Goal: Task Accomplishment & Management: Manage account settings

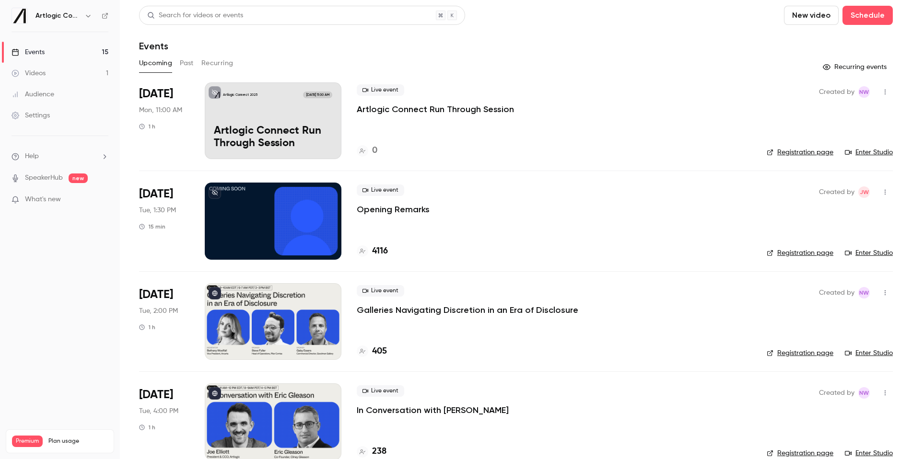
click at [419, 109] on p "Artlogic Connect Run Through Session" at bounding box center [435, 110] width 157 height 12
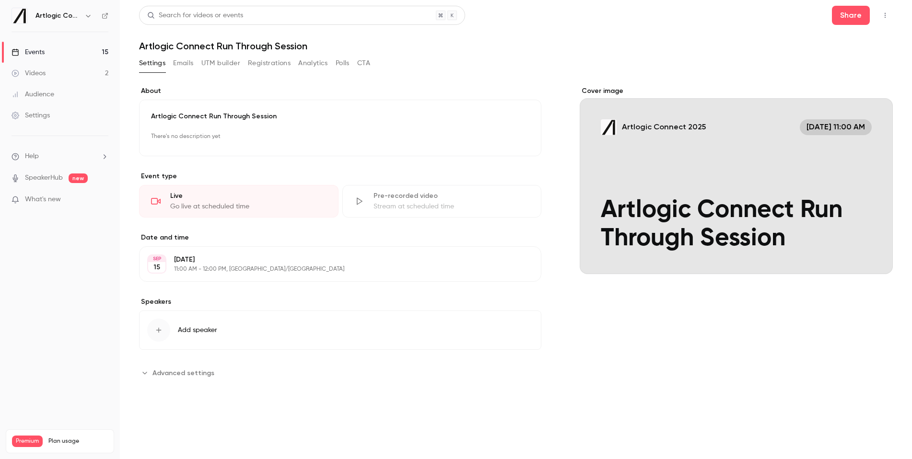
click at [60, 53] on link "Events 15" at bounding box center [60, 52] width 120 height 21
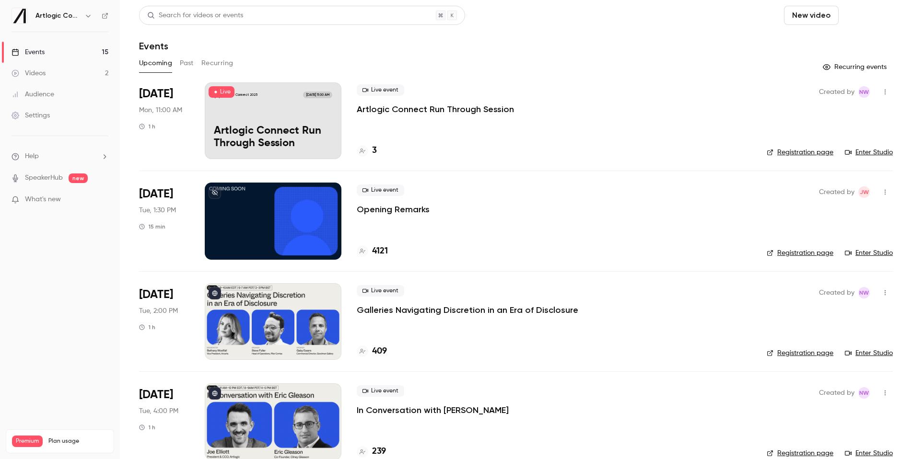
click at [862, 16] on button "Schedule" at bounding box center [867, 15] width 50 height 19
click at [838, 42] on div "One time event" at bounding box center [848, 42] width 73 height 10
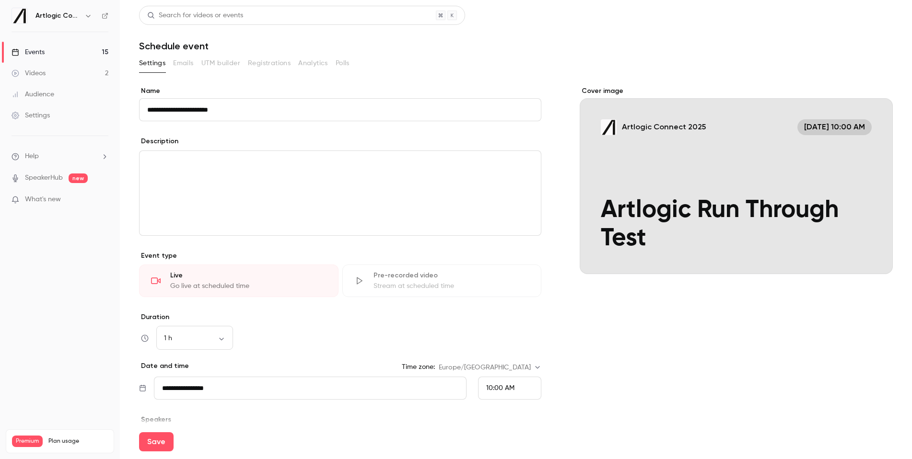
scroll to position [85, 0]
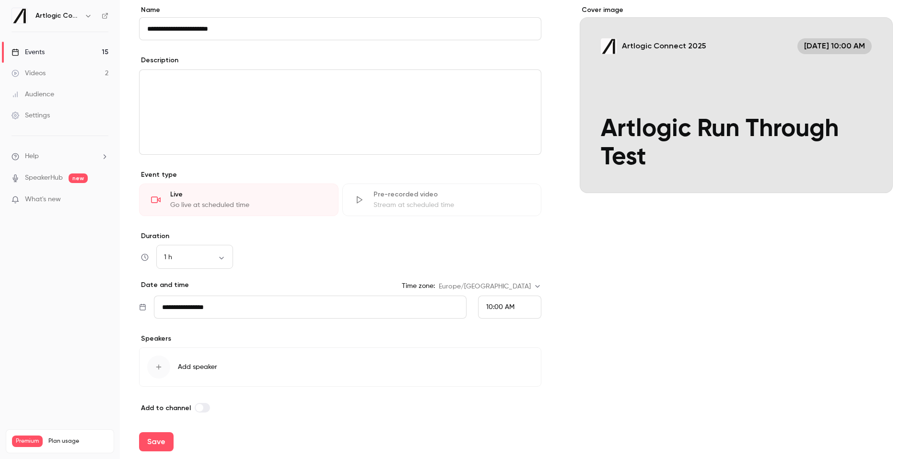
type input "**********"
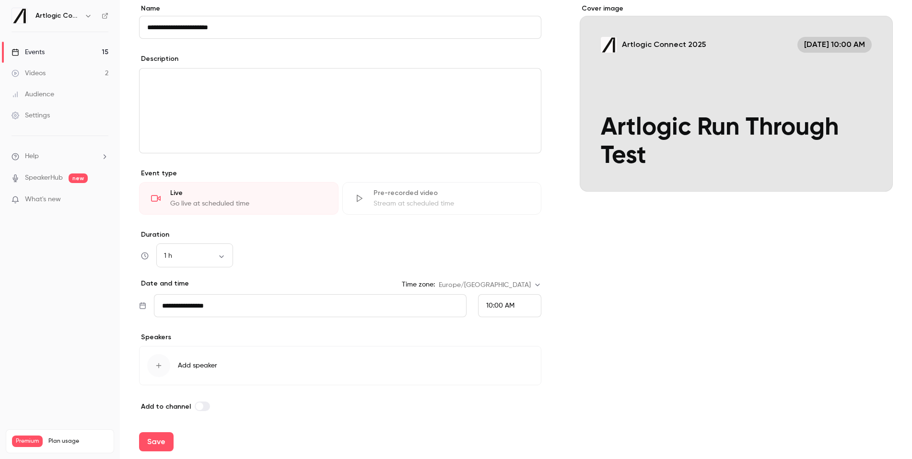
click at [159, 365] on icon "button" at bounding box center [158, 365] width 5 height 5
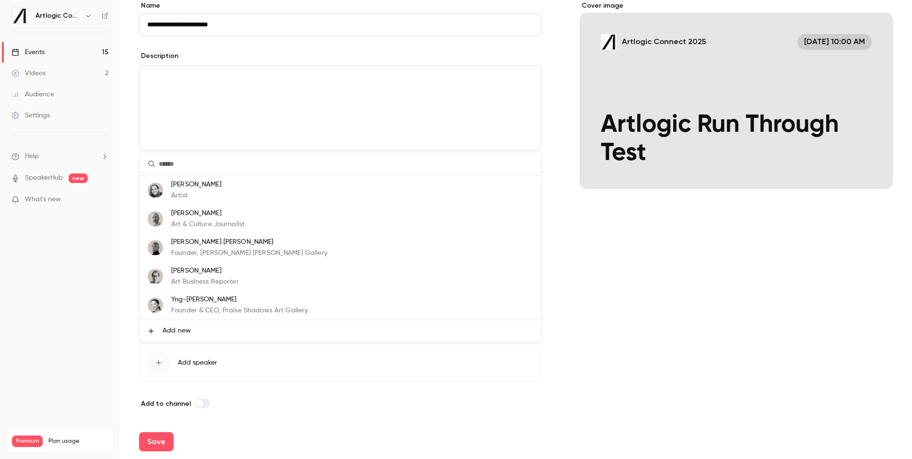
scroll to position [82, 0]
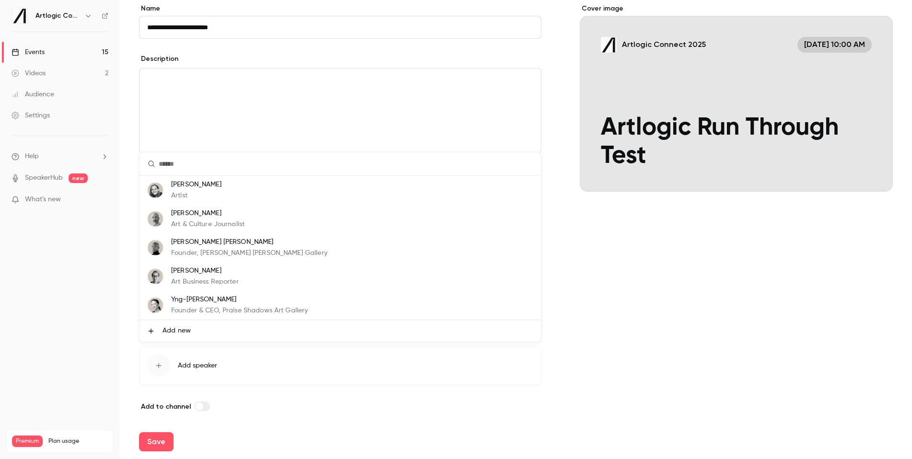
click at [294, 404] on div at bounding box center [456, 229] width 912 height 459
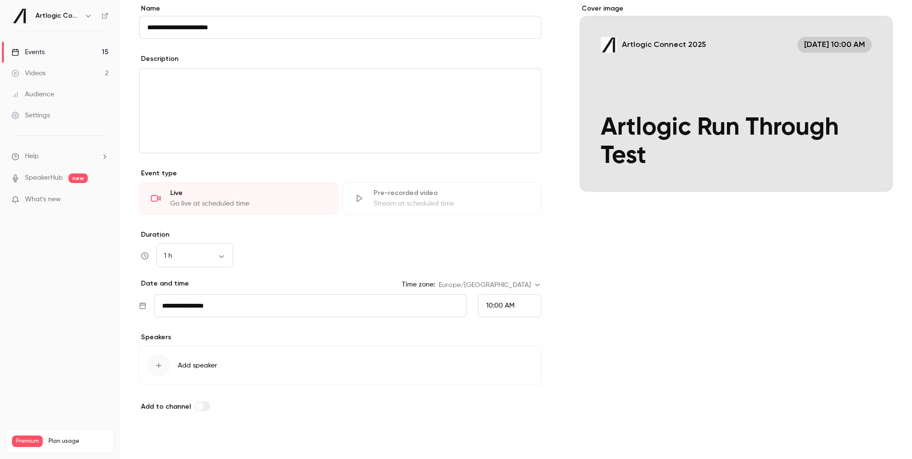
click at [157, 444] on button "Save" at bounding box center [156, 441] width 35 height 19
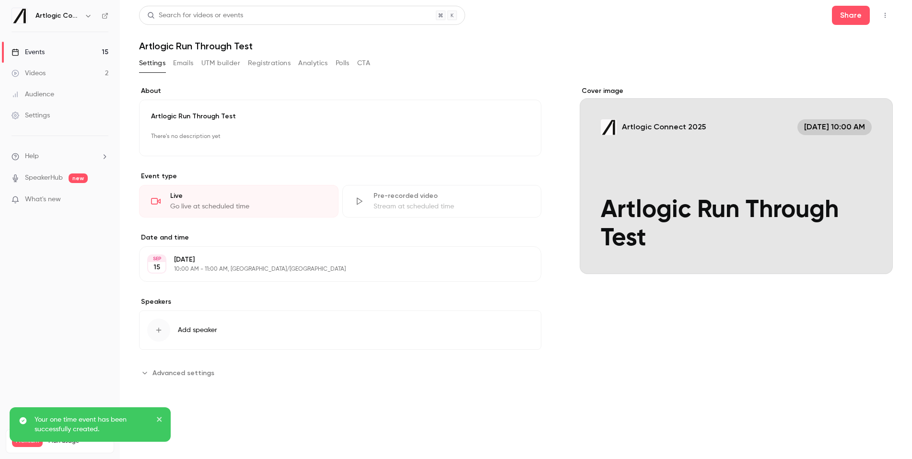
click at [36, 51] on div "Events" at bounding box center [28, 52] width 33 height 10
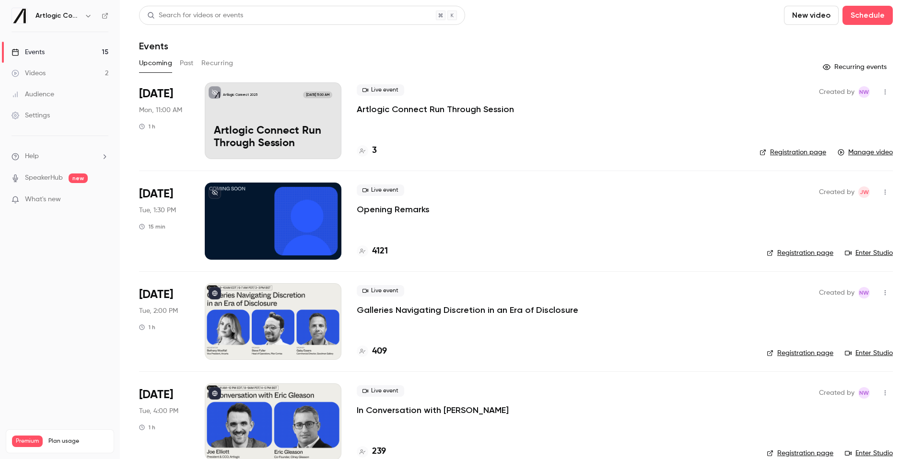
click at [888, 93] on icon "button" at bounding box center [885, 92] width 8 height 7
click at [850, 181] on li "Delete" at bounding box center [841, 191] width 104 height 25
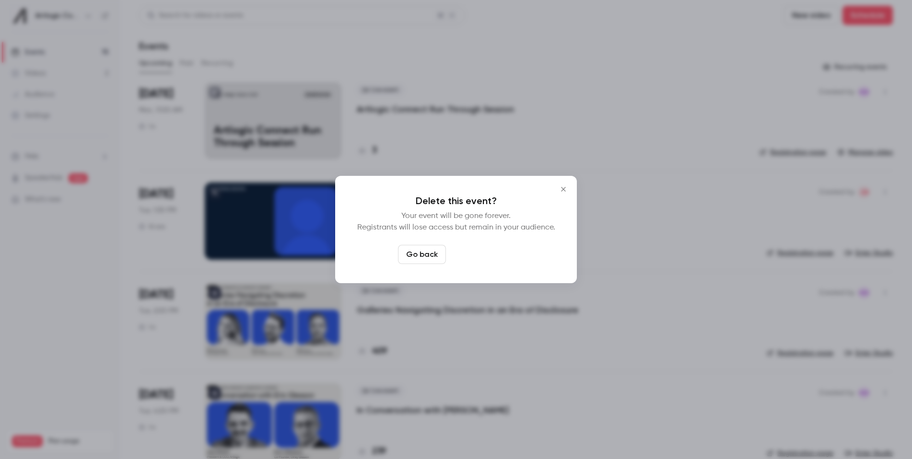
click at [478, 253] on button "Delete event" at bounding box center [482, 254] width 64 height 19
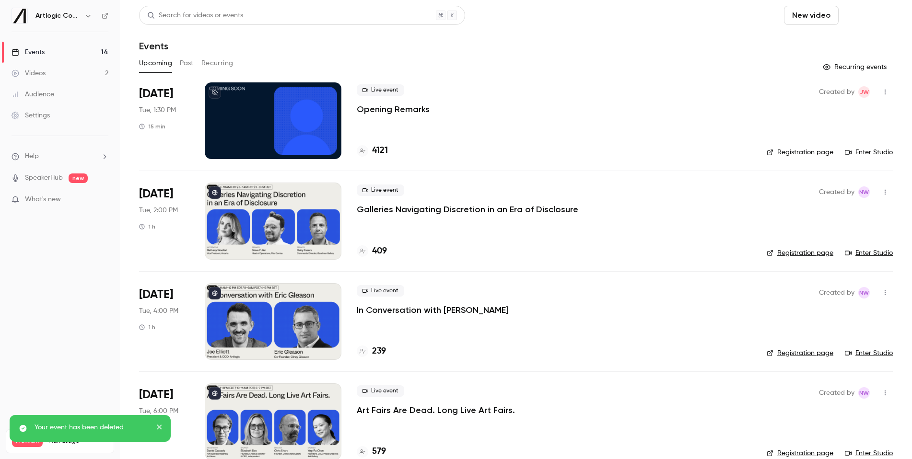
click at [875, 16] on button "Schedule" at bounding box center [867, 15] width 50 height 19
click at [876, 35] on li "One time event" at bounding box center [841, 41] width 104 height 25
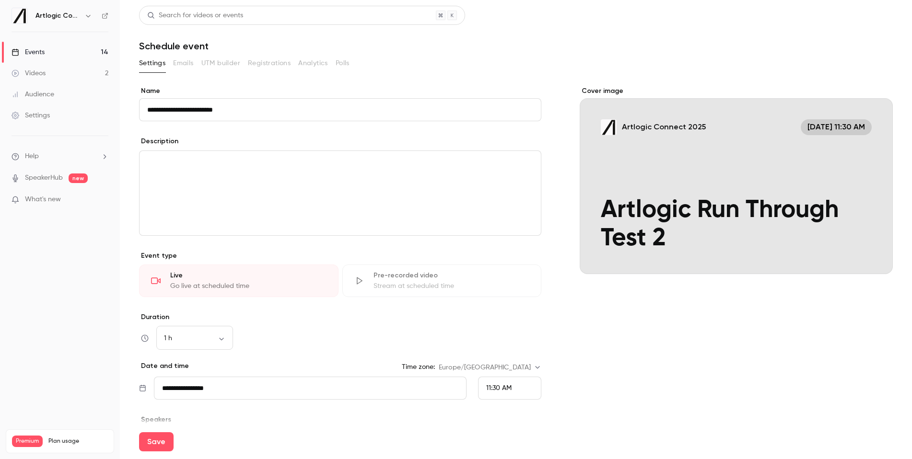
type input "**********"
click at [511, 391] on span "11:30 AM" at bounding box center [498, 388] width 25 height 7
click at [501, 267] on span "11:15 AM" at bounding box center [498, 266] width 24 height 7
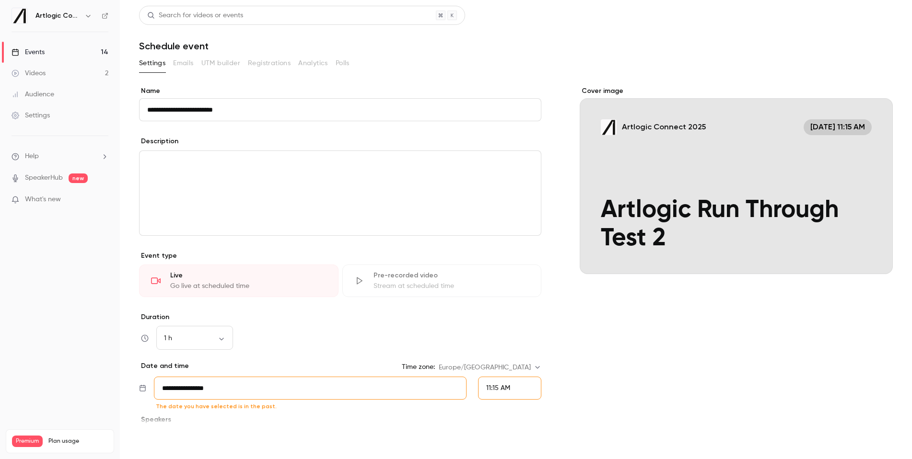
click at [162, 437] on button "Save" at bounding box center [156, 441] width 35 height 19
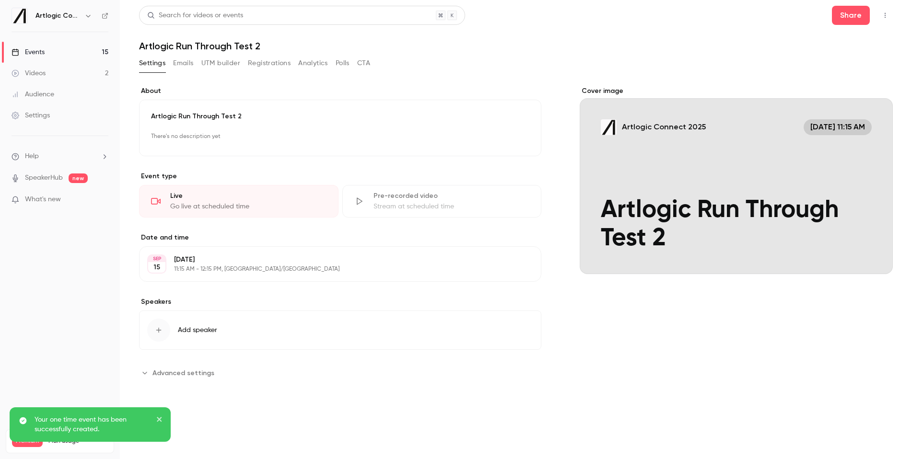
click at [57, 53] on link "Events 15" at bounding box center [60, 52] width 120 height 21
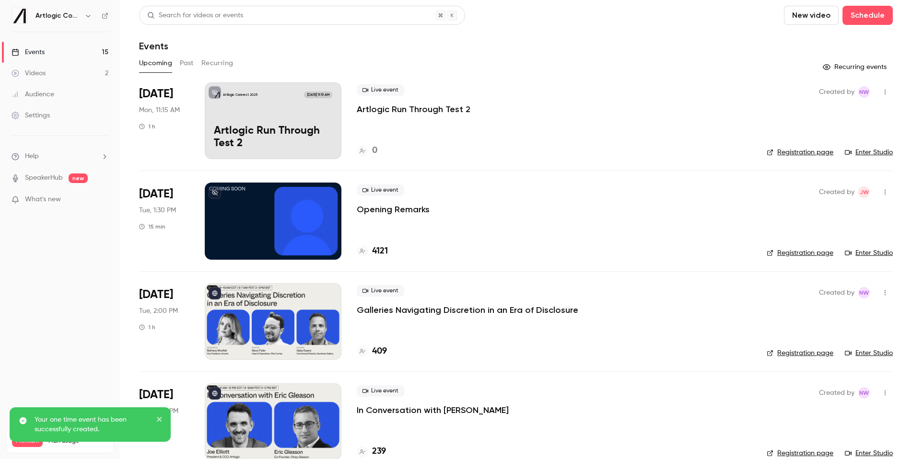
click at [440, 112] on p "Artlogic Run Through Test 2" at bounding box center [414, 110] width 114 height 12
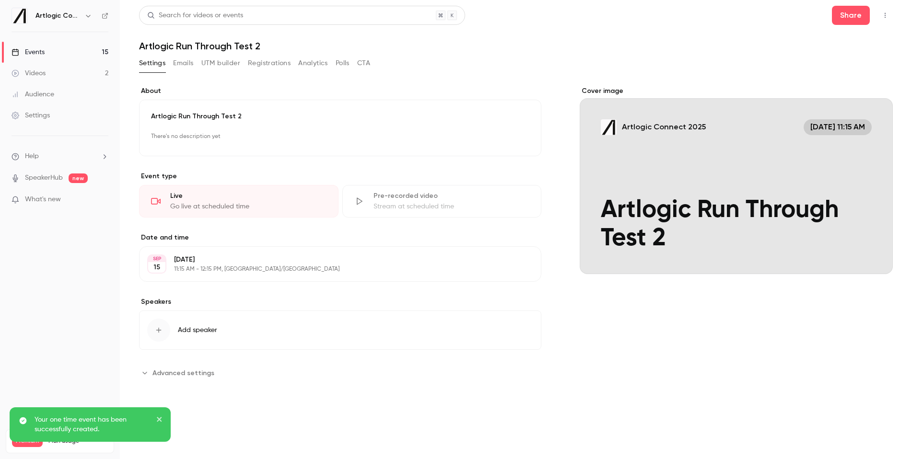
click at [21, 55] on div "Events" at bounding box center [28, 52] width 33 height 10
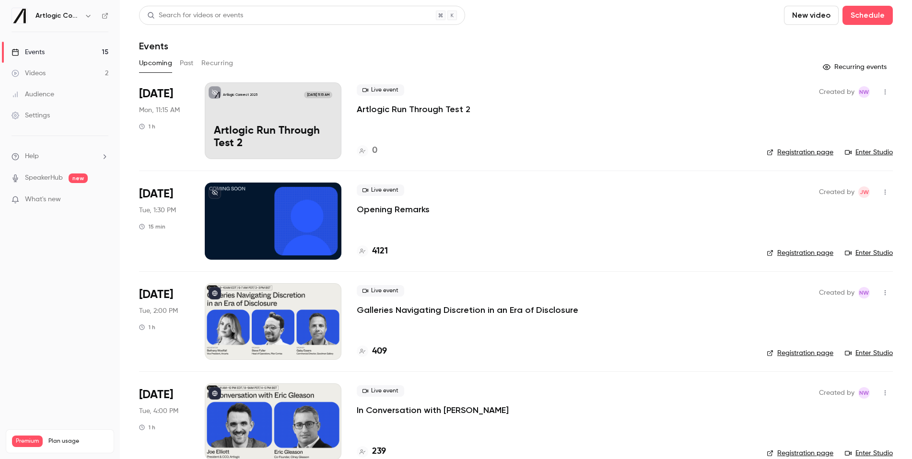
click at [867, 152] on link "Enter Studio" at bounding box center [869, 153] width 48 height 10
click at [790, 151] on link "Registration page" at bounding box center [799, 153] width 67 height 10
click at [891, 95] on button "button" at bounding box center [888, 91] width 15 height 15
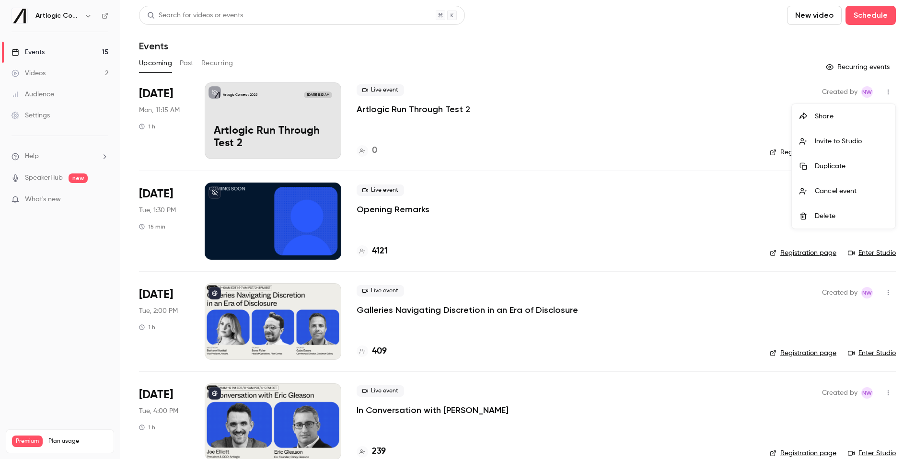
click at [828, 210] on li "Delete" at bounding box center [844, 216] width 104 height 25
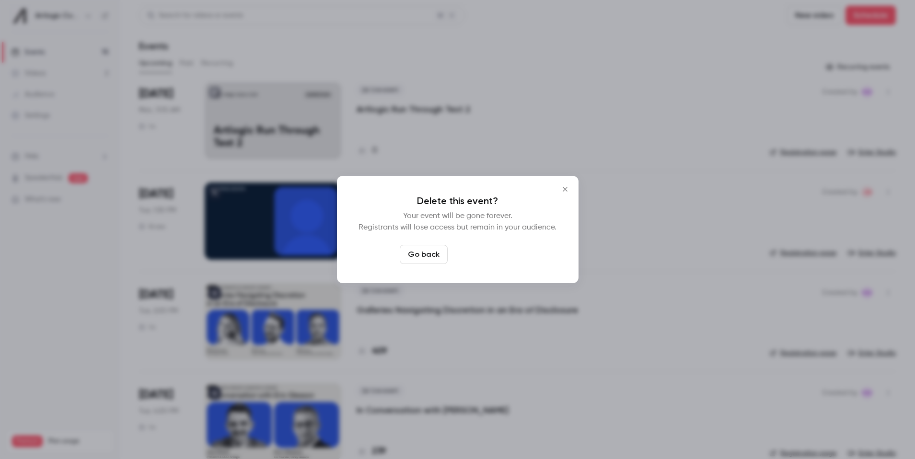
click at [483, 258] on button "Delete event" at bounding box center [484, 254] width 64 height 19
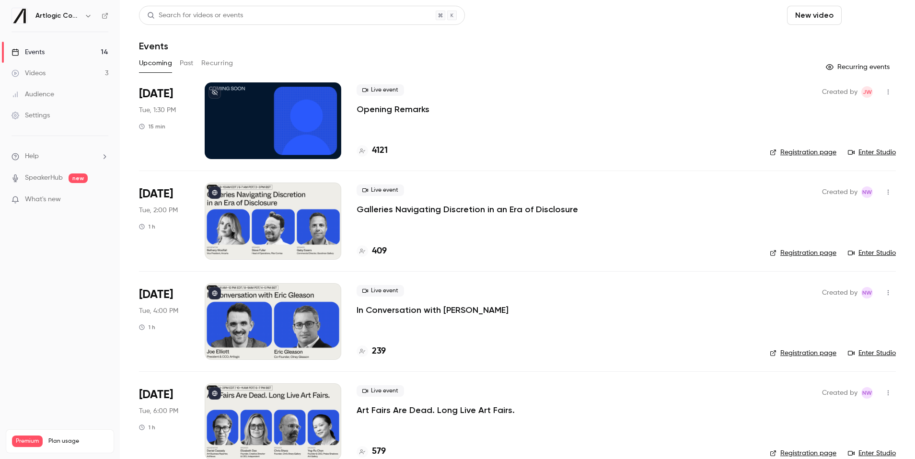
click at [868, 15] on button "Schedule" at bounding box center [871, 15] width 50 height 19
click at [831, 45] on div "One time event" at bounding box center [851, 42] width 73 height 10
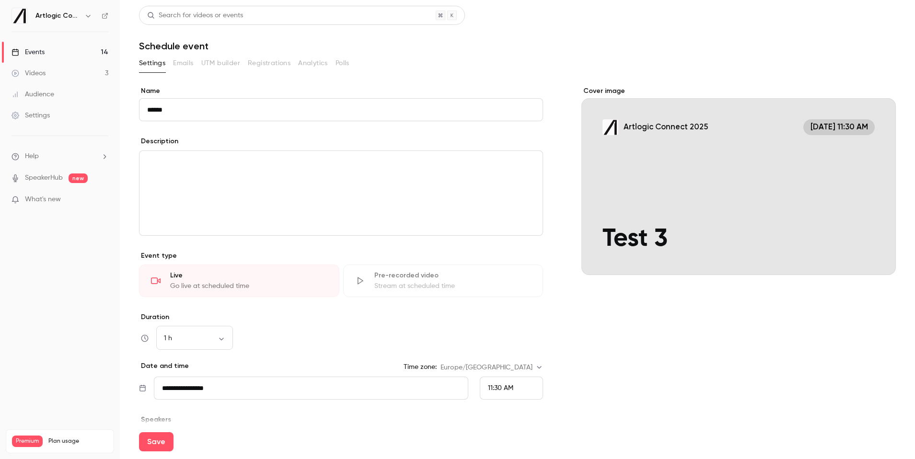
type input "******"
click at [501, 390] on span "11:30 AM" at bounding box center [500, 388] width 25 height 7
click at [525, 290] on div "11:30 AM" at bounding box center [511, 292] width 47 height 10
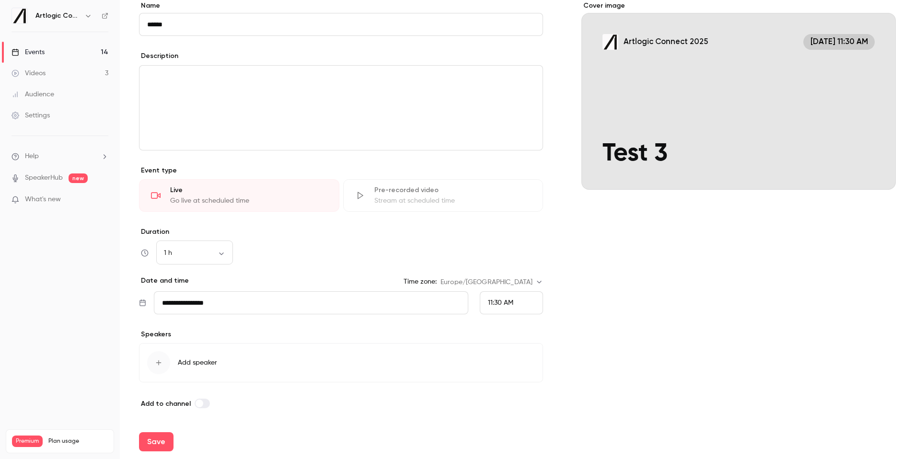
scroll to position [0, 0]
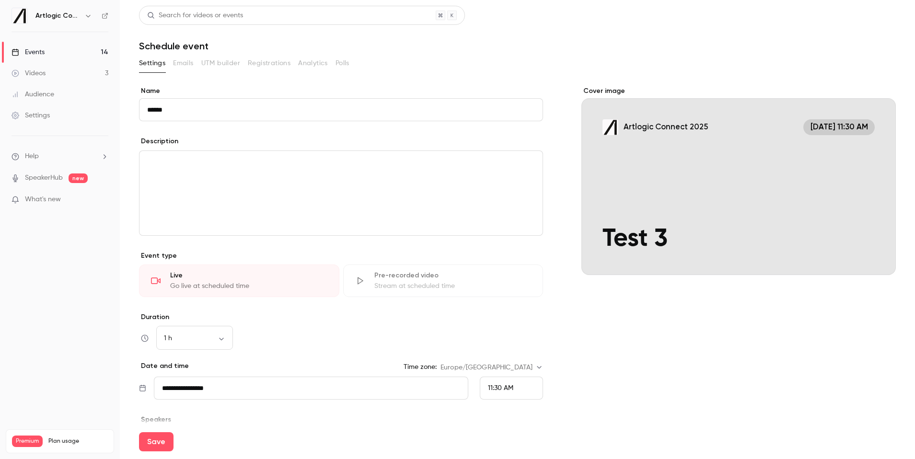
click at [717, 163] on div "Cover image" at bounding box center [738, 180] width 314 height 189
click at [0, 0] on input "Artlogic Connect 2025 Sep 15, 11:30 AM Test 3" at bounding box center [0, 0] width 0 height 0
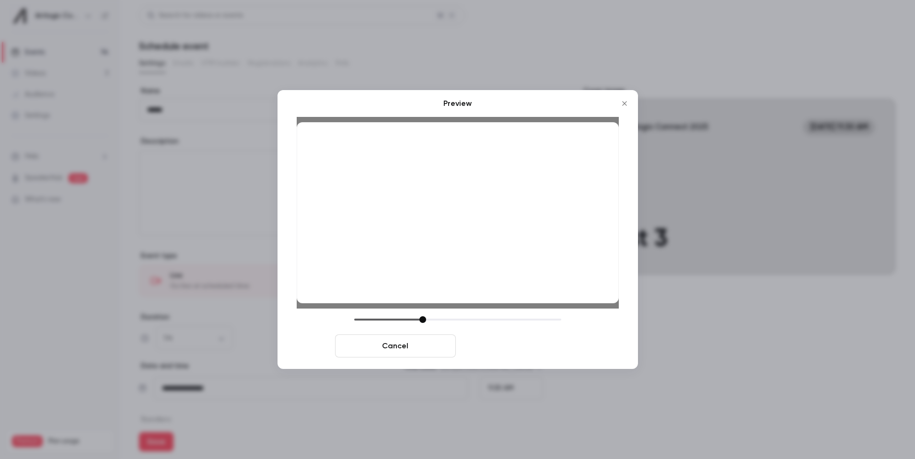
click at [508, 344] on button "Save cover" at bounding box center [520, 346] width 121 height 23
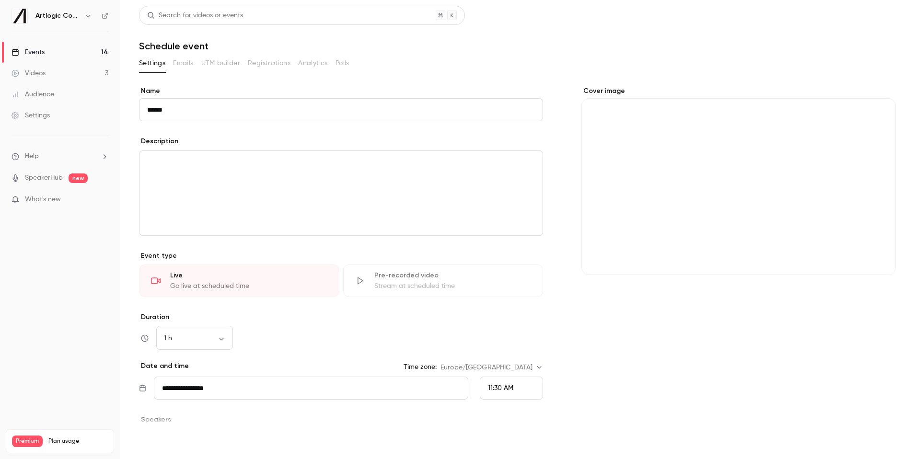
click at [161, 441] on button "Save" at bounding box center [156, 441] width 35 height 19
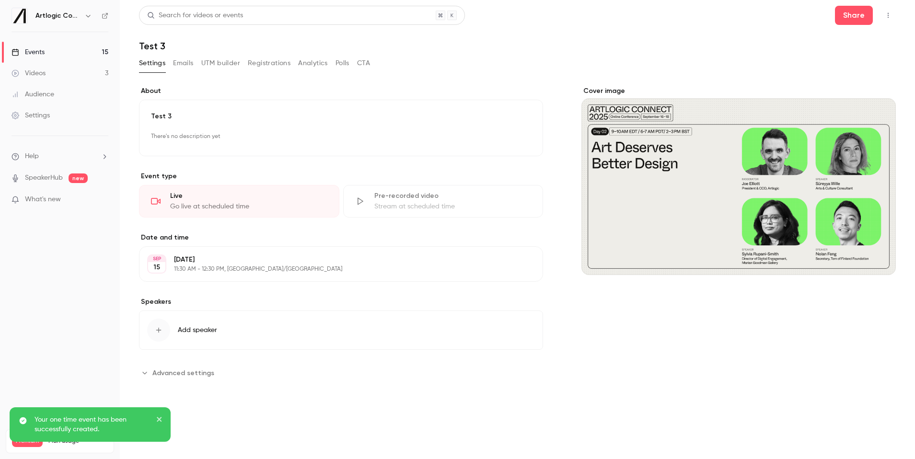
click at [280, 60] on button "Registrations" at bounding box center [269, 63] width 43 height 15
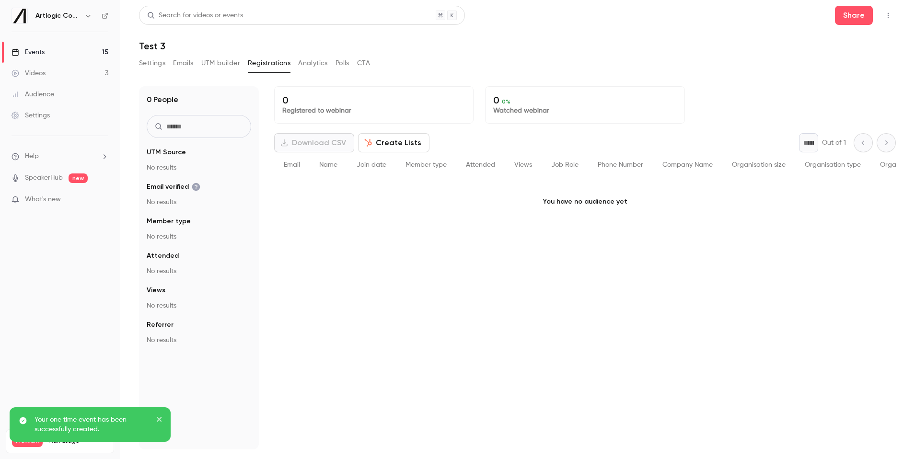
click at [62, 46] on link "Events 15" at bounding box center [60, 52] width 120 height 21
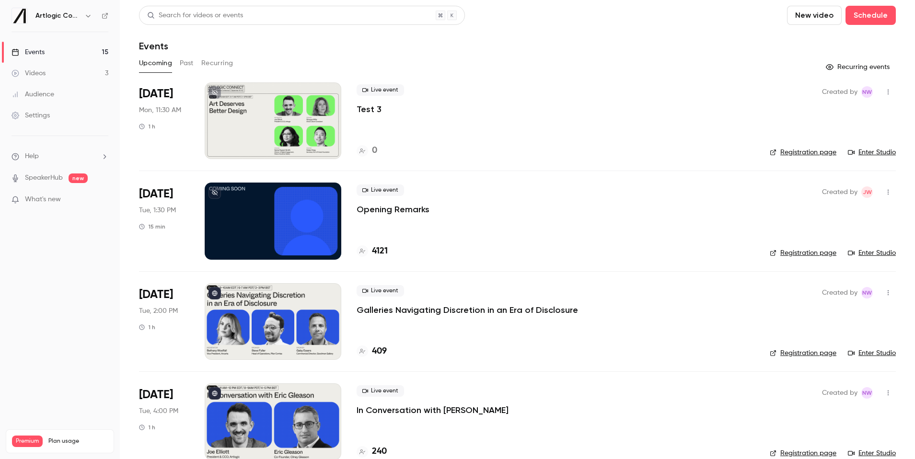
click at [801, 156] on link "Registration page" at bounding box center [803, 153] width 67 height 10
click at [870, 152] on link "Enter Studio" at bounding box center [872, 153] width 48 height 10
click at [892, 88] on button "button" at bounding box center [888, 91] width 15 height 15
click at [820, 211] on div "Delete" at bounding box center [851, 216] width 73 height 10
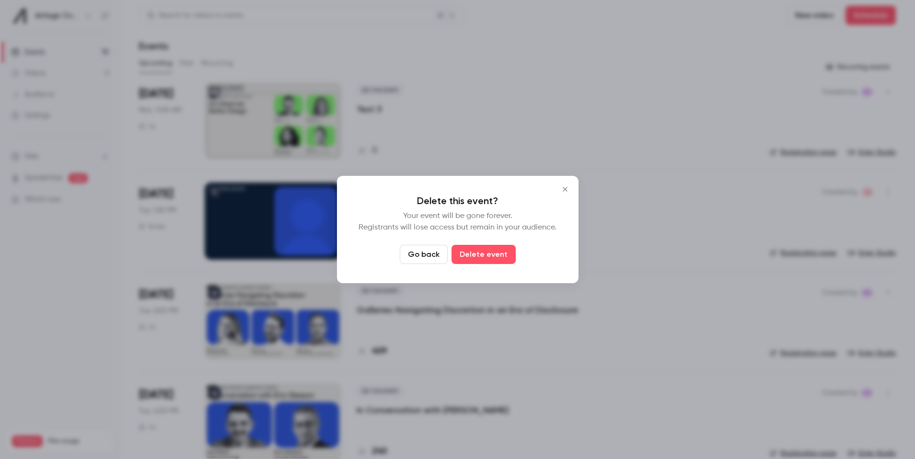
click at [490, 257] on button "Delete event" at bounding box center [484, 254] width 64 height 19
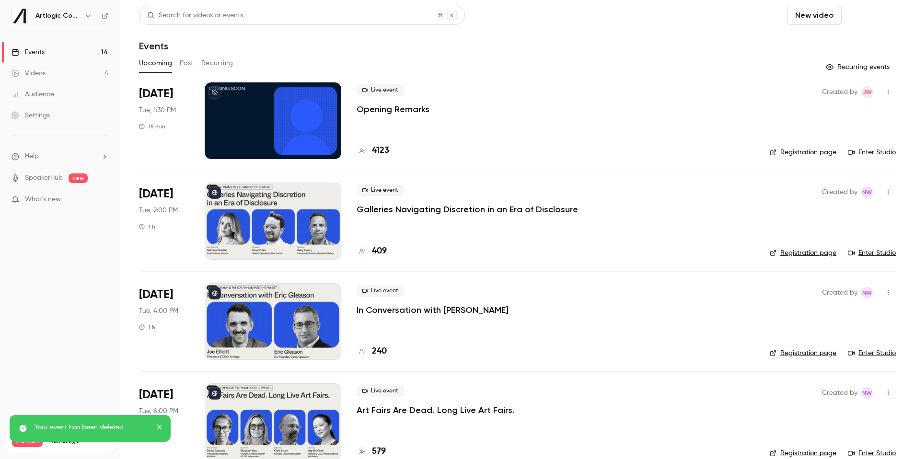
click at [863, 17] on button "Schedule" at bounding box center [871, 15] width 50 height 19
click at [834, 46] on div "One time event" at bounding box center [851, 42] width 73 height 10
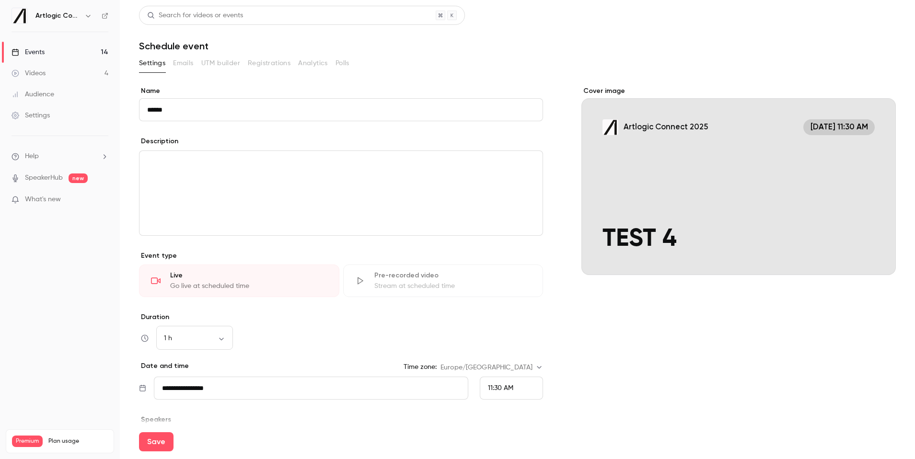
type input "******"
click at [518, 390] on div "11:30 AM" at bounding box center [511, 388] width 63 height 23
click at [508, 319] on span "11:45 AM" at bounding box center [501, 316] width 26 height 7
click at [644, 159] on div "Cover image" at bounding box center [738, 180] width 314 height 189
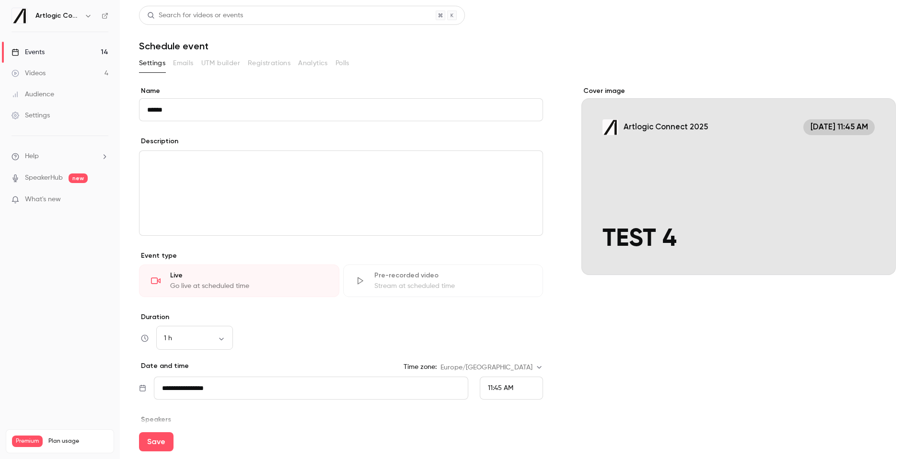
click at [0, 0] on input "Artlogic Connect 2025 Sep 15, 11:45 AM TEST 4" at bounding box center [0, 0] width 0 height 0
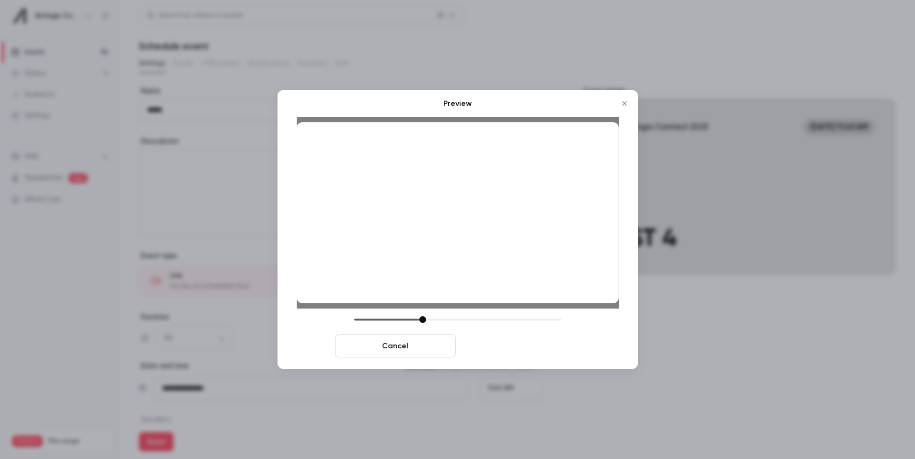
click at [513, 343] on button "Save cover" at bounding box center [520, 346] width 121 height 23
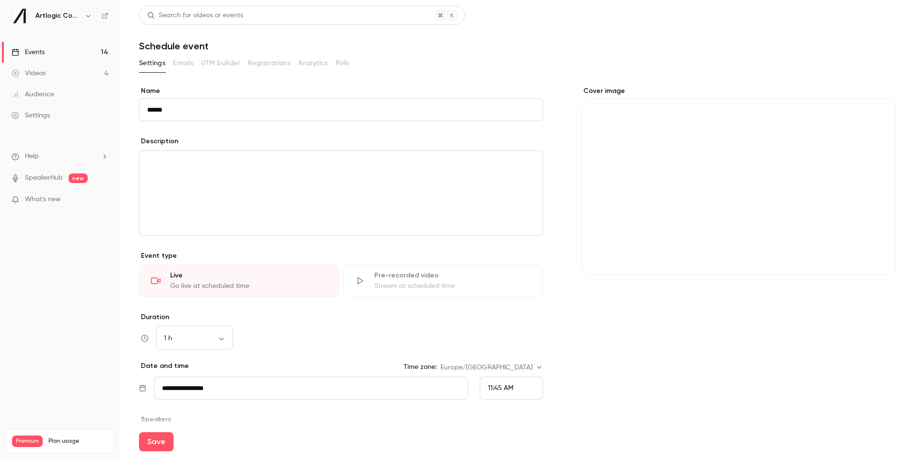
drag, startPoint x: 186, startPoint y: 108, endPoint x: 130, endPoint y: 113, distance: 55.8
click at [127, 111] on main "**********" at bounding box center [517, 229] width 795 height 459
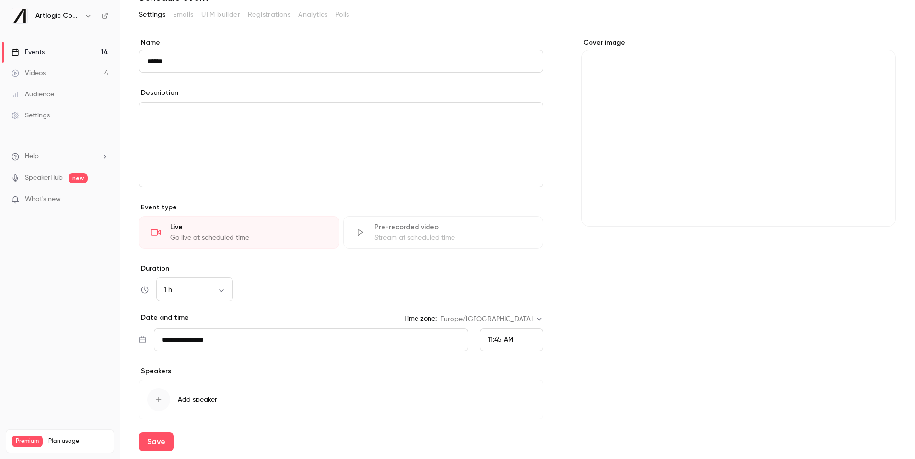
scroll to position [85, 0]
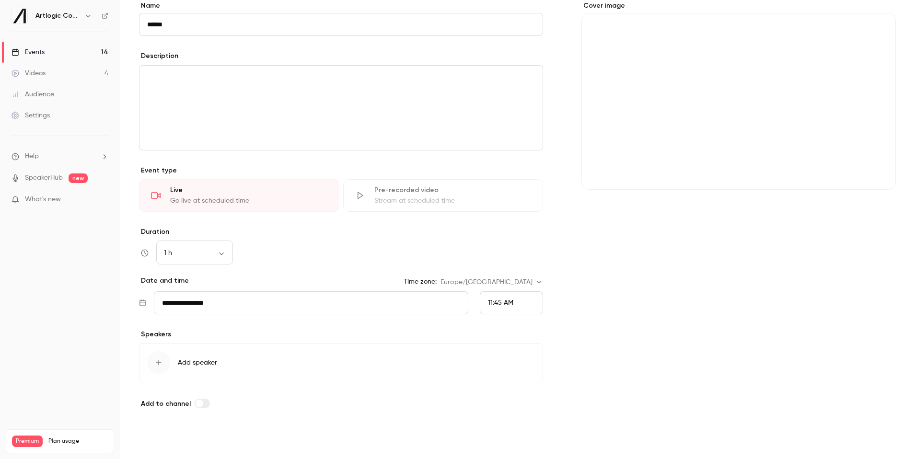
click at [149, 441] on button "Save" at bounding box center [156, 441] width 35 height 19
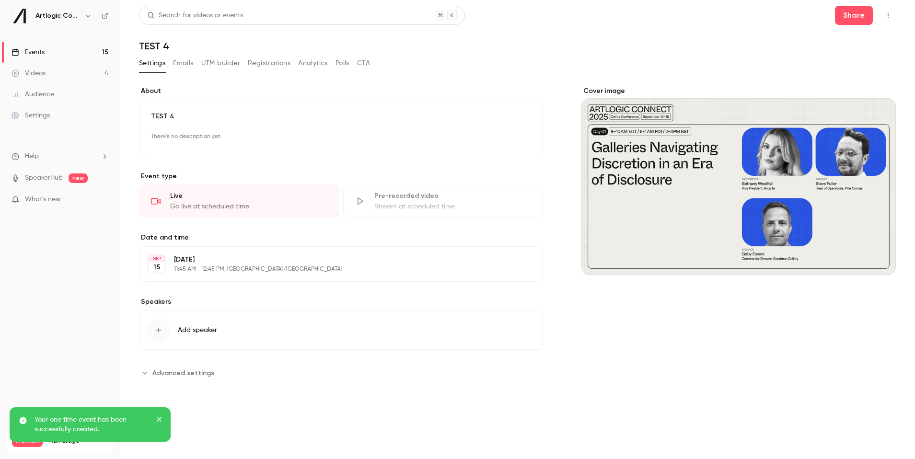
click at [57, 55] on link "Events 15" at bounding box center [60, 52] width 120 height 21
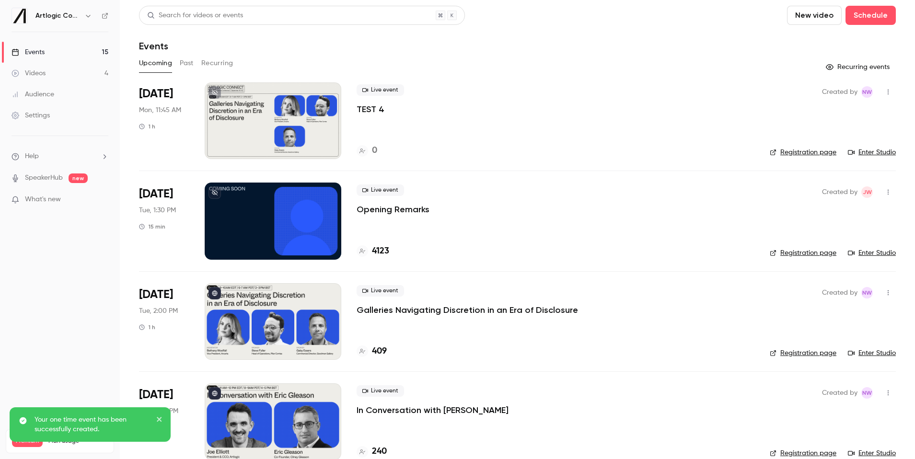
click at [805, 154] on link "Registration page" at bounding box center [803, 153] width 67 height 10
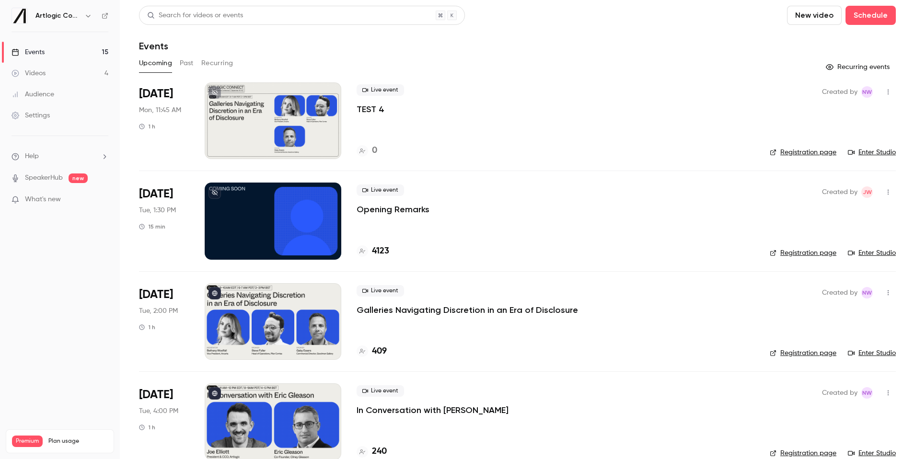
click at [870, 157] on link "Enter Studio" at bounding box center [872, 153] width 48 height 10
click at [38, 72] on div "Videos" at bounding box center [29, 74] width 34 height 10
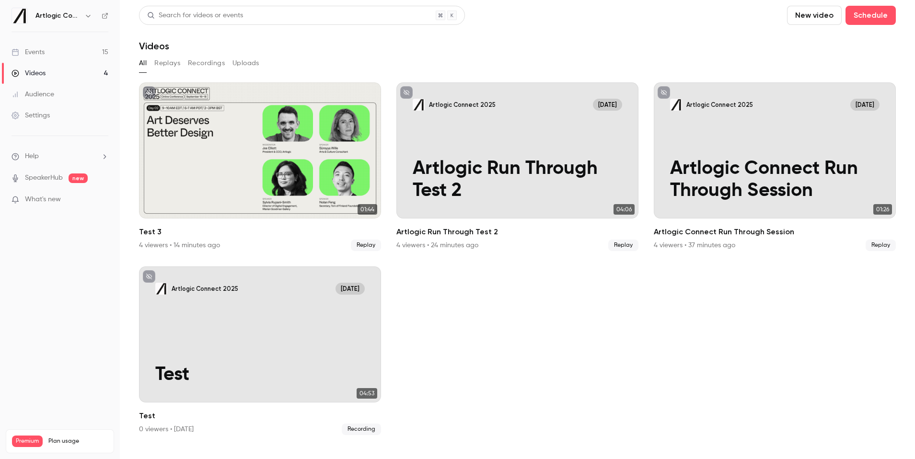
click at [57, 54] on link "Events 15" at bounding box center [60, 52] width 120 height 21
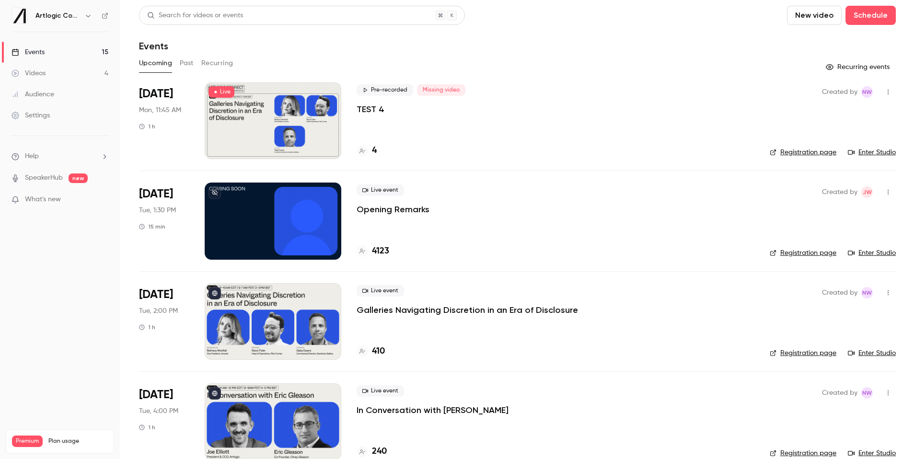
click at [272, 133] on div at bounding box center [273, 120] width 137 height 77
click at [871, 153] on link "Enter Studio" at bounding box center [872, 153] width 48 height 10
click at [47, 79] on link "Videos 5" at bounding box center [60, 73] width 120 height 21
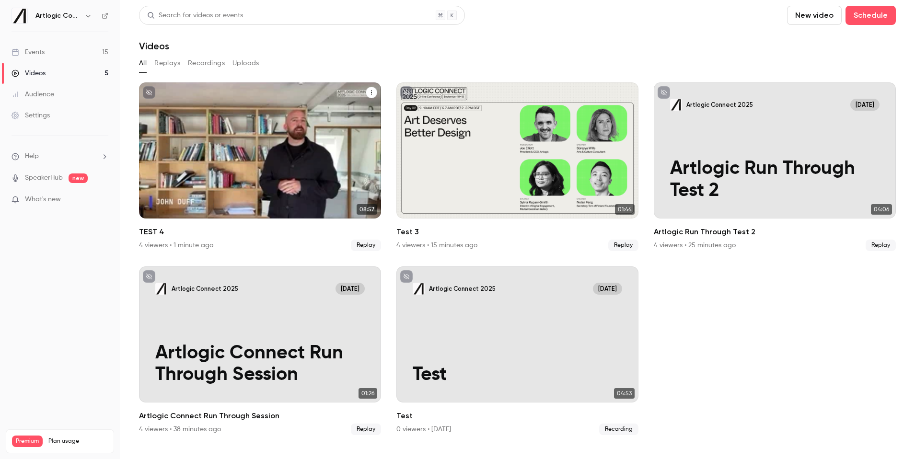
click at [282, 118] on div "TEST 4" at bounding box center [260, 150] width 242 height 136
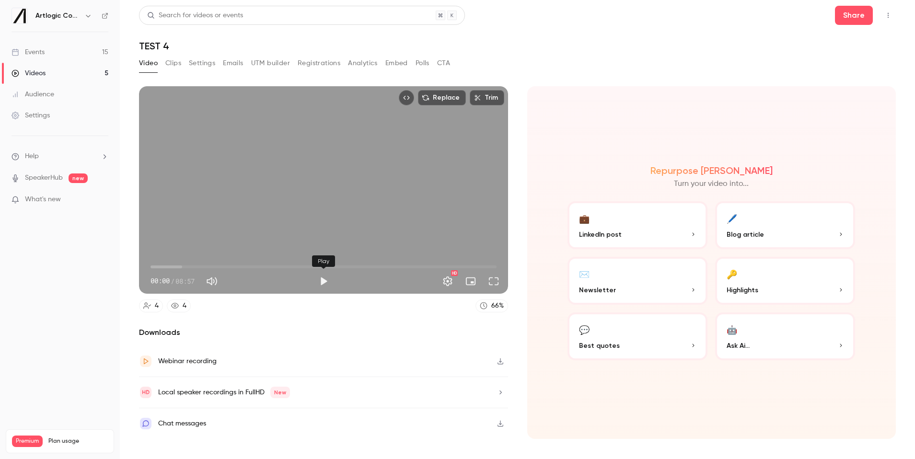
click at [325, 281] on button "Play" at bounding box center [323, 281] width 19 height 19
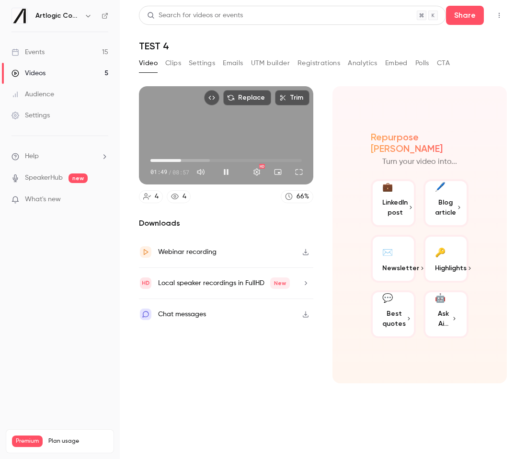
click at [197, 159] on span "01:49" at bounding box center [226, 160] width 151 height 15
click at [220, 159] on span "04:05" at bounding box center [226, 160] width 151 height 15
click at [237, 159] on span "04:05" at bounding box center [226, 160] width 151 height 15
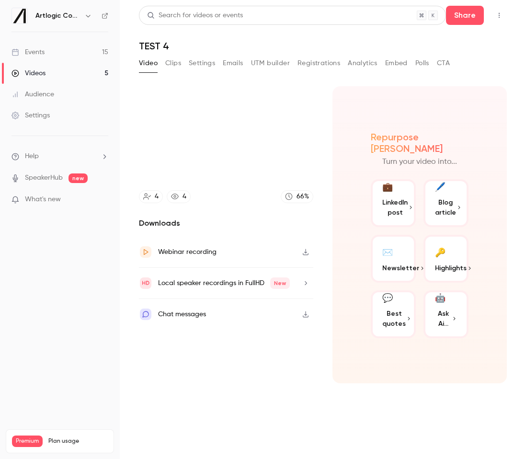
click at [524, 136] on main "Search for videos or events Share TEST 4 Video Clips Settings Emails UTM builde…" at bounding box center [323, 229] width 406 height 459
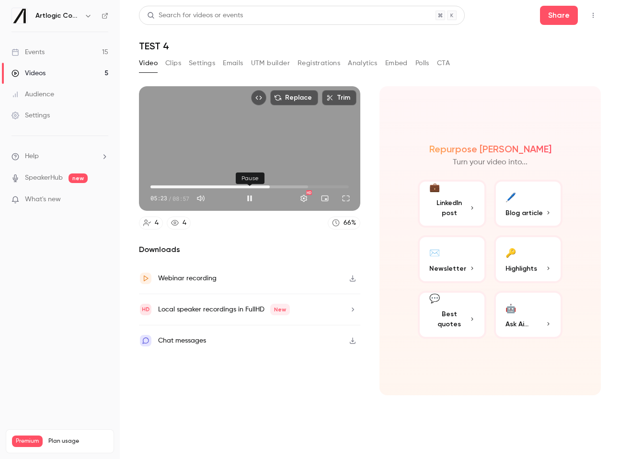
click at [253, 197] on button "Pause" at bounding box center [249, 198] width 19 height 19
type input "*****"
click at [31, 50] on div "Events" at bounding box center [28, 52] width 33 height 10
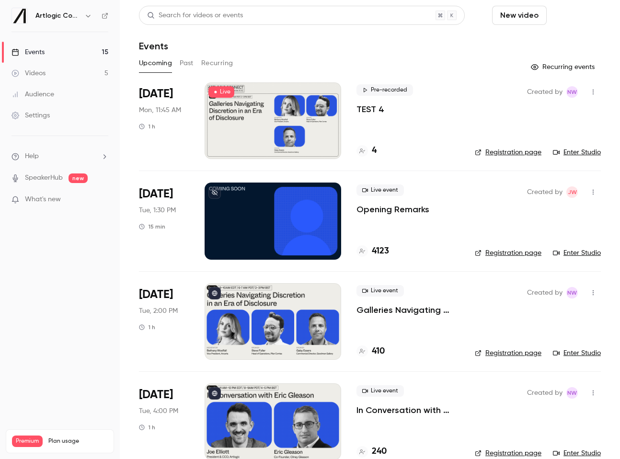
click at [569, 21] on button "Schedule" at bounding box center [576, 15] width 50 height 19
click at [563, 38] on div "One time event" at bounding box center [556, 42] width 73 height 10
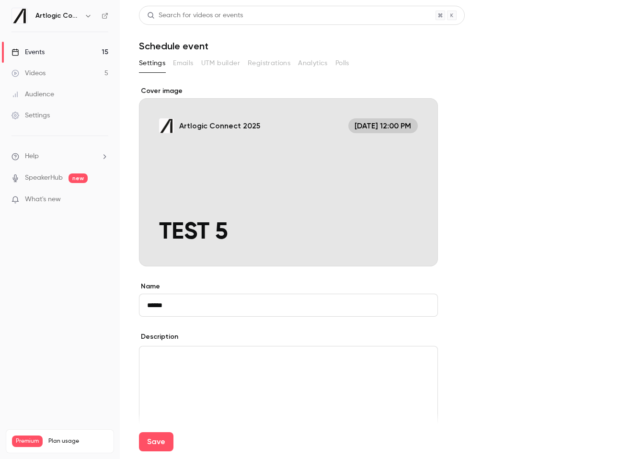
type input "******"
click at [278, 178] on div "Cover image" at bounding box center [288, 176] width 299 height 180
click at [0, 0] on input "Artlogic Connect [DATE] 12:00 PM TEST 5" at bounding box center [0, 0] width 0 height 0
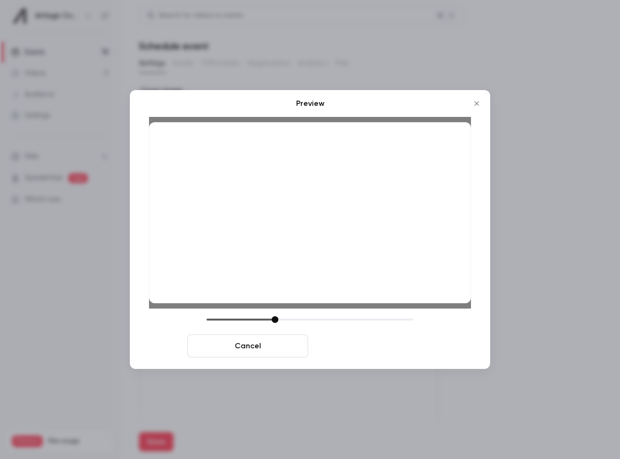
click at [347, 344] on button "Save cover" at bounding box center [372, 346] width 121 height 23
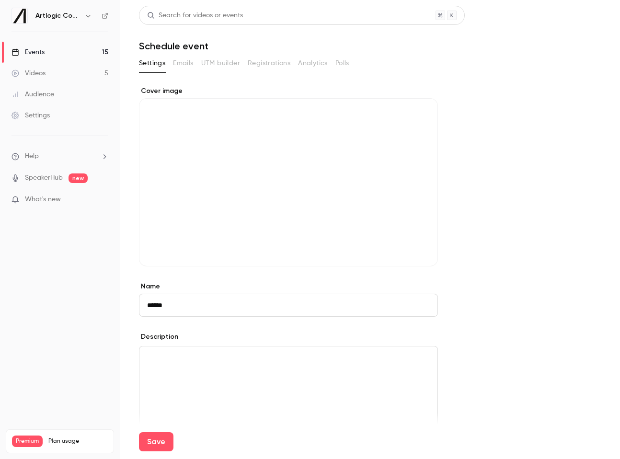
drag, startPoint x: 158, startPoint y: 444, endPoint x: 194, endPoint y: 426, distance: 40.7
click at [158, 444] on button "Save" at bounding box center [156, 441] width 35 height 19
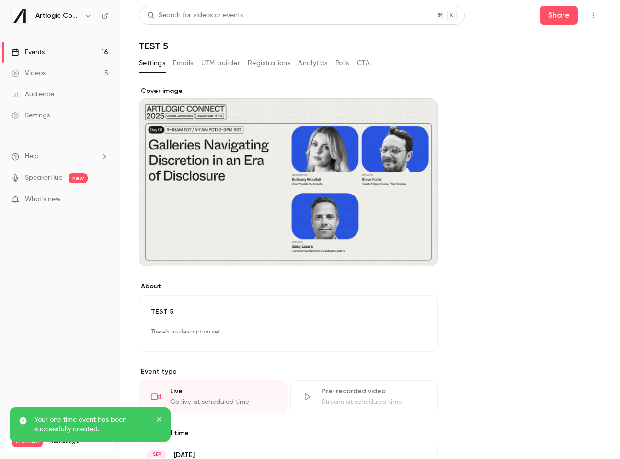
scroll to position [146, 0]
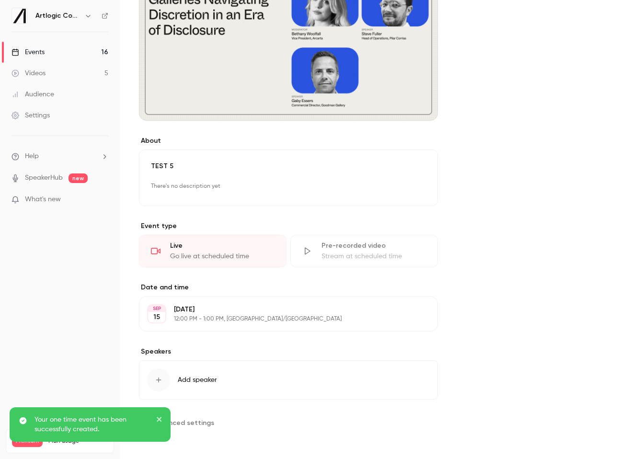
click at [24, 53] on div "Events" at bounding box center [28, 52] width 33 height 10
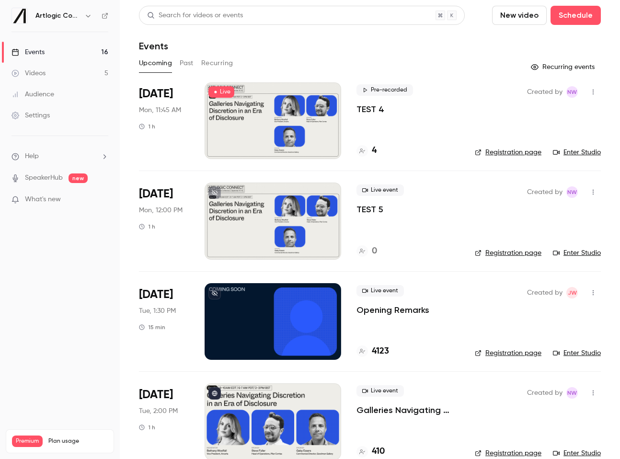
click at [172, 125] on div "[DATE] Mon, 11:45 AM 1 h" at bounding box center [164, 120] width 50 height 77
click at [170, 102] on div "[DATE] Mon, 11:45 AM 1 h" at bounding box center [164, 120] width 50 height 77
click at [594, 97] on button "button" at bounding box center [593, 91] width 15 height 15
click at [534, 207] on li "Delete" at bounding box center [549, 216] width 104 height 25
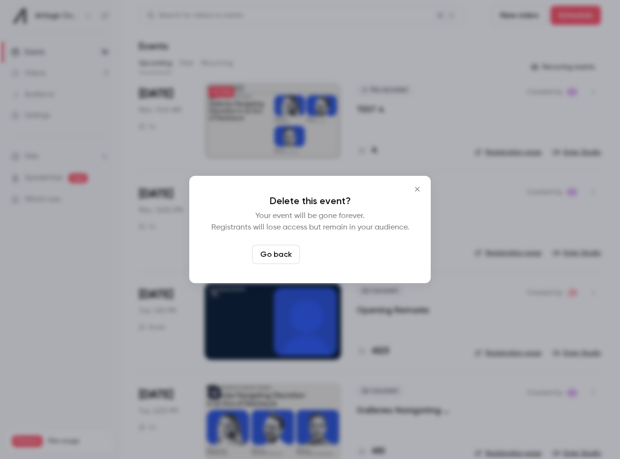
click at [344, 254] on button "Delete event" at bounding box center [336, 254] width 64 height 19
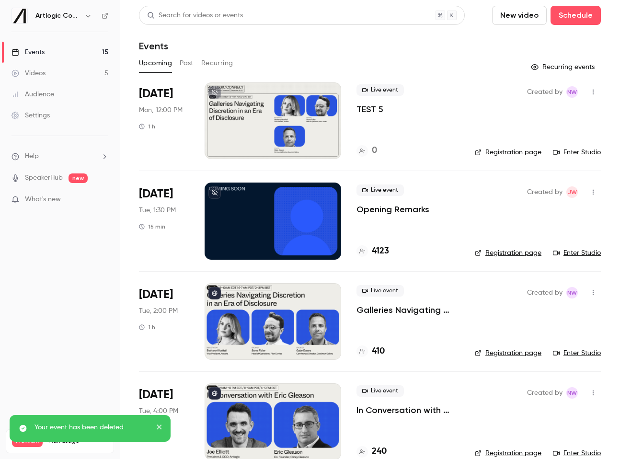
click at [529, 151] on link "Registration page" at bounding box center [508, 153] width 67 height 10
click at [575, 154] on link "Enter Studio" at bounding box center [577, 153] width 48 height 10
